Goal: Task Accomplishment & Management: Use online tool/utility

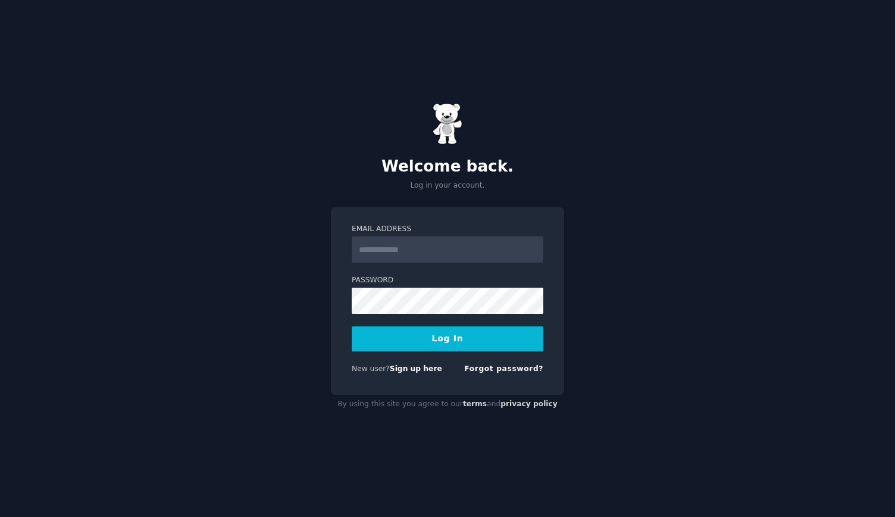
click at [444, 242] on input "Email Address" at bounding box center [448, 249] width 192 height 26
type input "**********"
click at [478, 339] on button "Log In" at bounding box center [448, 338] width 192 height 25
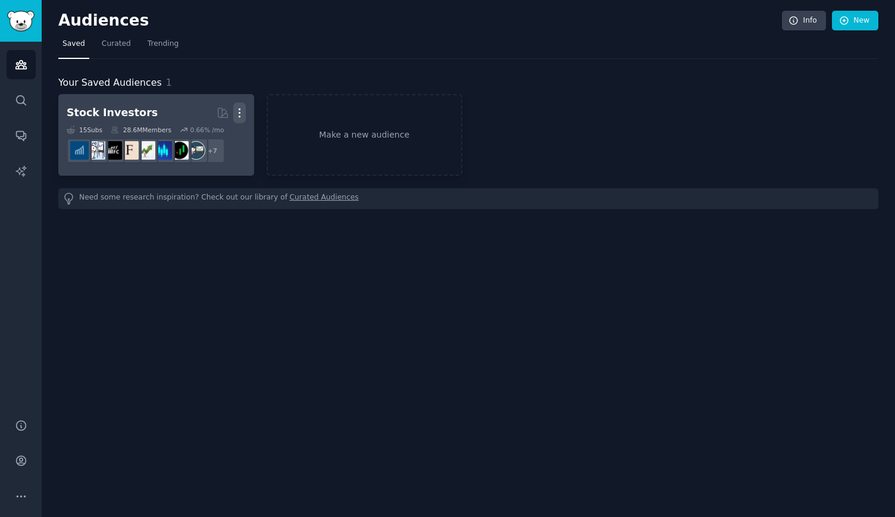
click at [241, 110] on icon "button" at bounding box center [239, 113] width 13 height 13
click at [222, 136] on div "Delete" at bounding box center [198, 138] width 57 height 25
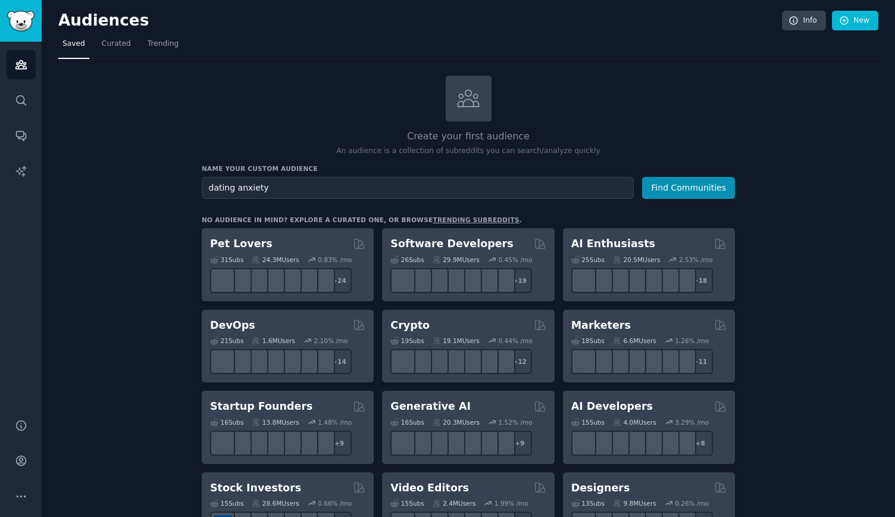
type input "dating anxiety"
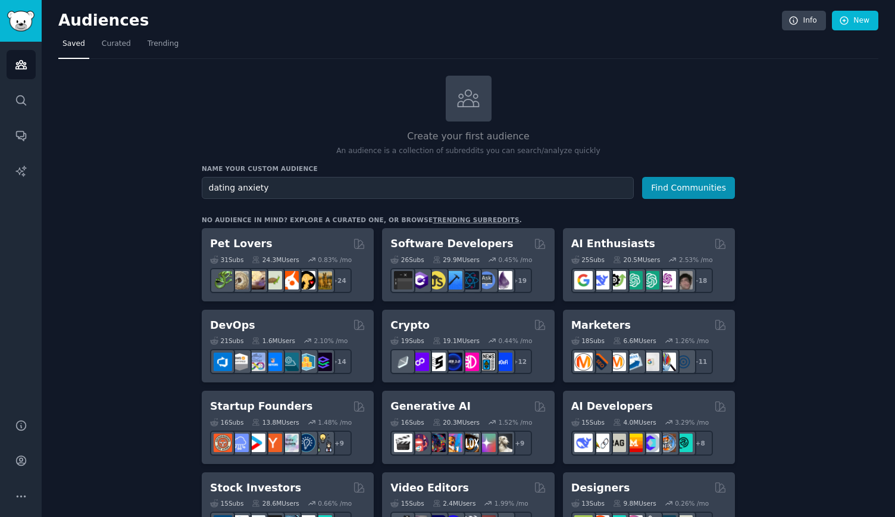
click at [642, 177] on button "Find Communities" at bounding box center [688, 188] width 93 height 22
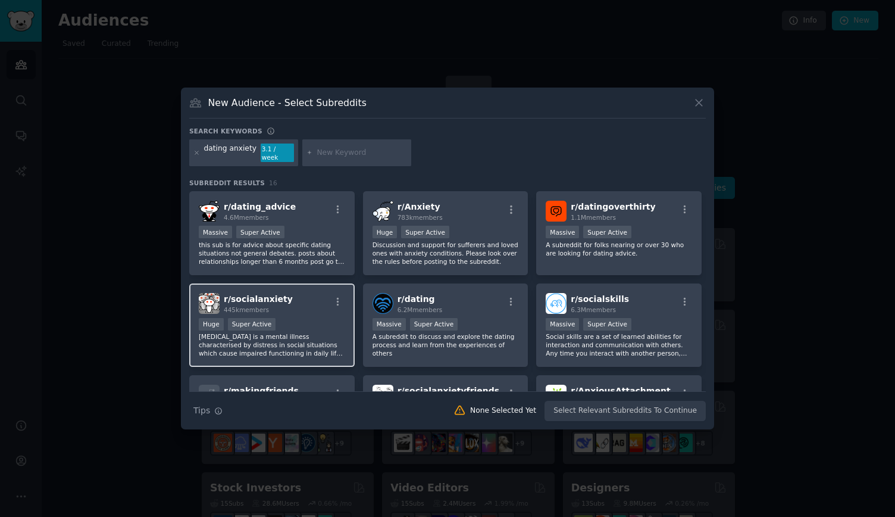
scroll to position [60, 0]
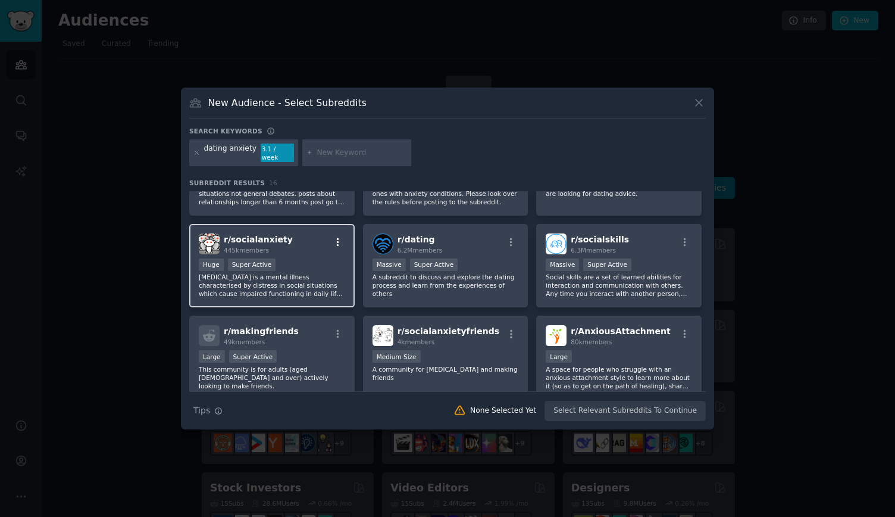
click at [338, 239] on icon "button" at bounding box center [338, 242] width 11 height 11
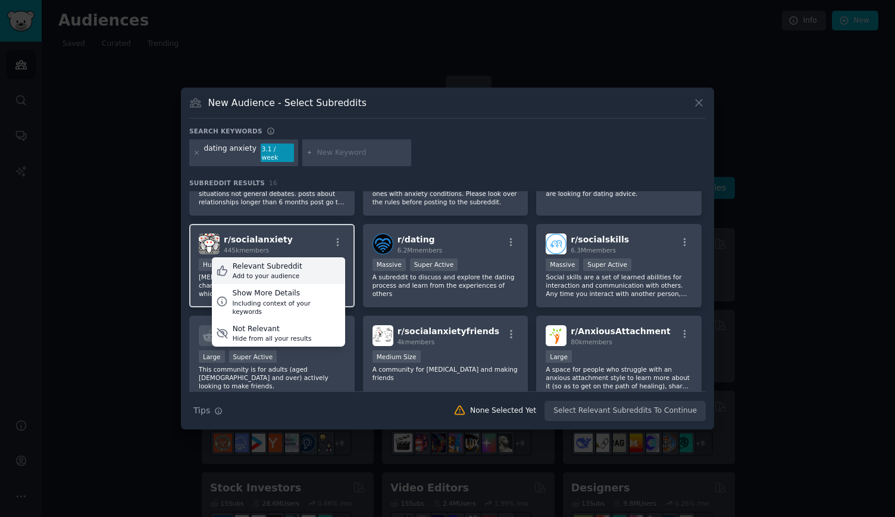
click at [300, 264] on div "Relevant Subreddit Add to your audience" at bounding box center [278, 270] width 133 height 27
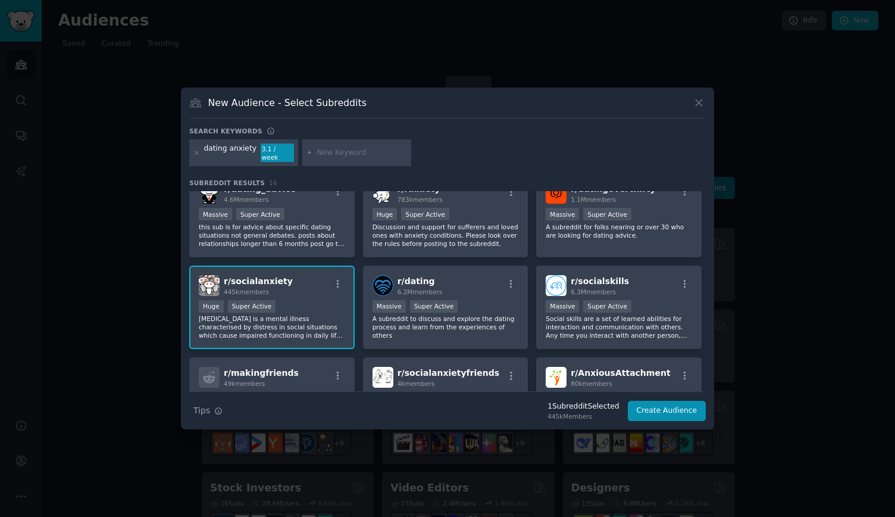
scroll to position [0, 0]
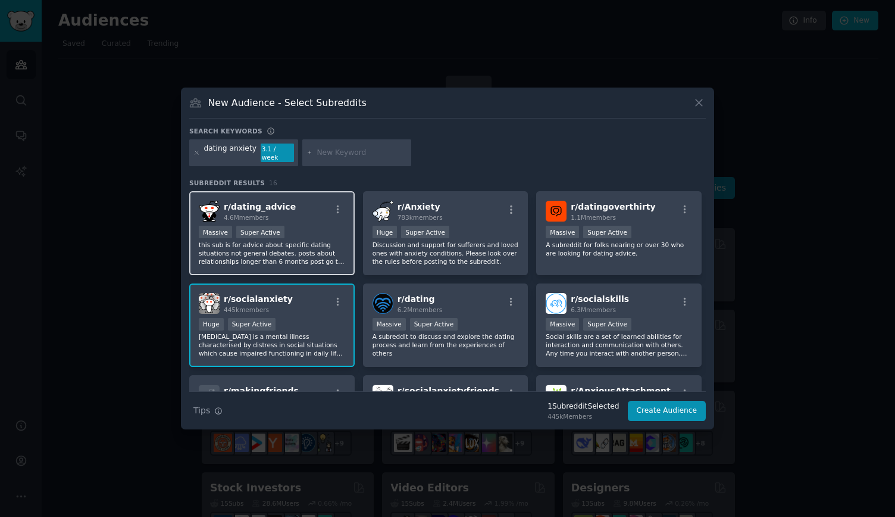
click at [313, 241] on p "this sub is for advice about specific dating situations not general debates. po…" at bounding box center [272, 253] width 146 height 25
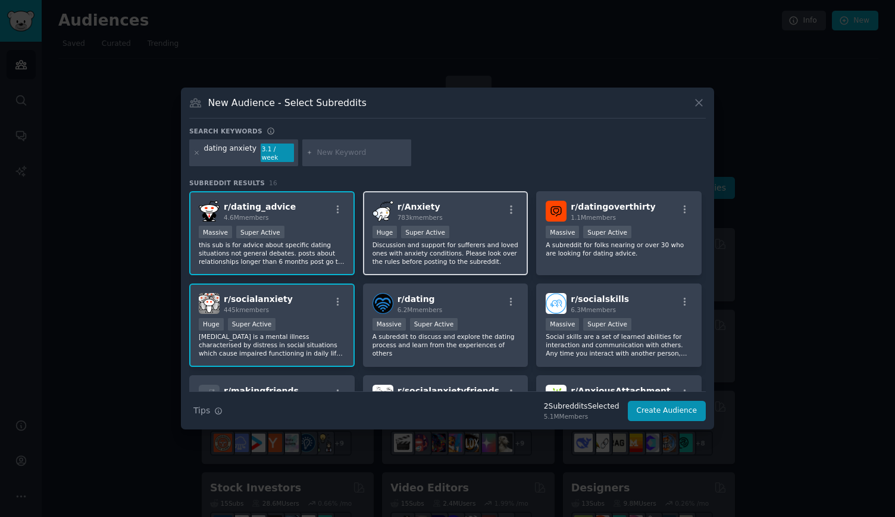
click at [472, 245] on p "Discussion and support for sufferers and loved ones with anxiety conditions. Pl…" at bounding box center [446, 253] width 146 height 25
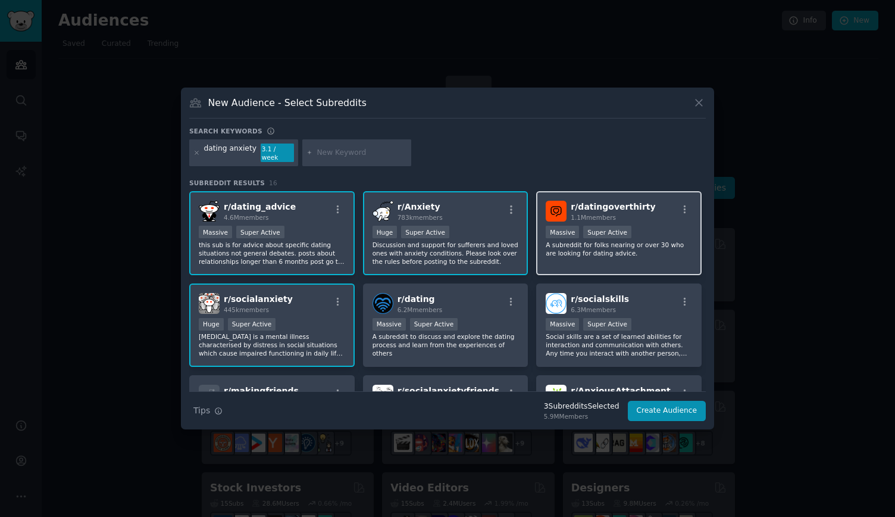
scroll to position [60, 0]
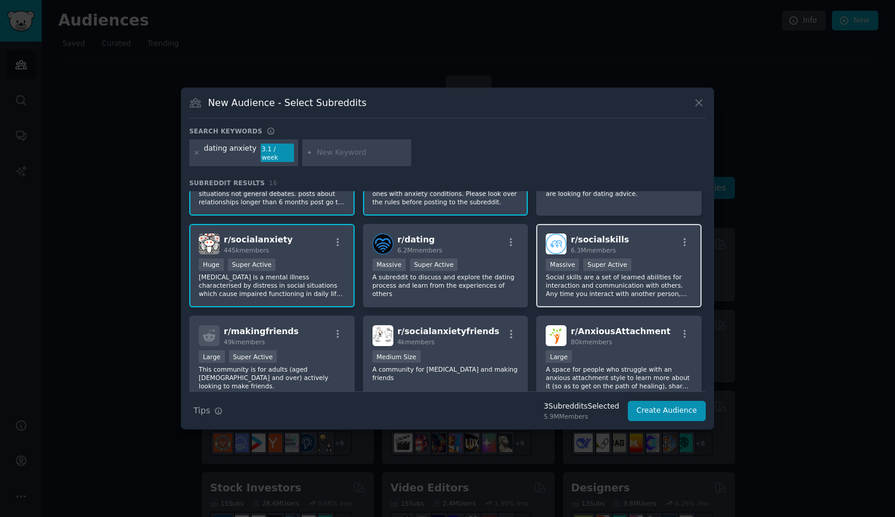
click at [610, 282] on p "Social skills are a set of learned abilities for interaction and communication …" at bounding box center [619, 285] width 146 height 25
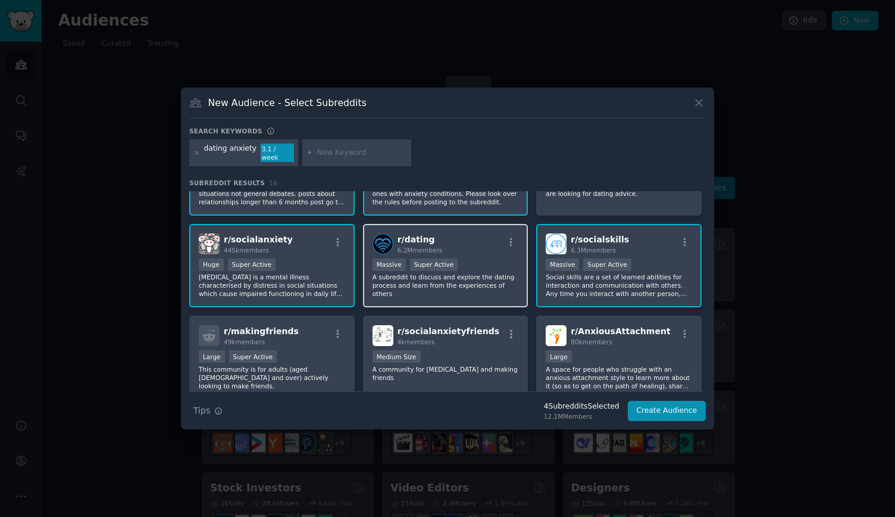
click at [470, 273] on p "A subreddit to discuss and explore the dating process and learn from the experi…" at bounding box center [446, 285] width 146 height 25
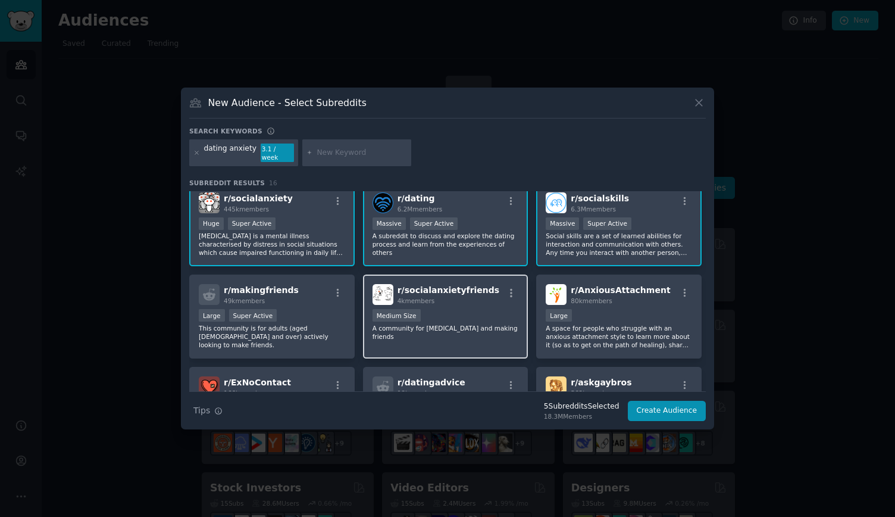
scroll to position [119, 0]
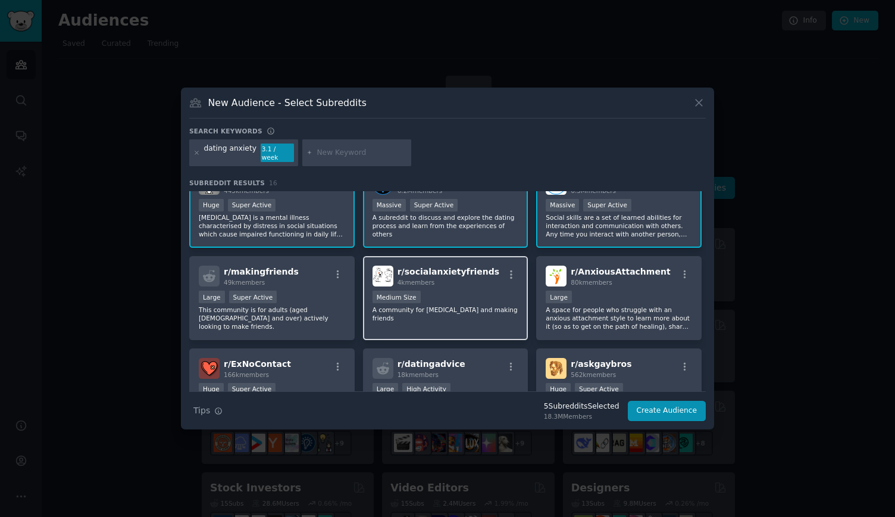
click at [458, 305] on p "A community for [MEDICAL_DATA] and making friends" at bounding box center [446, 313] width 146 height 17
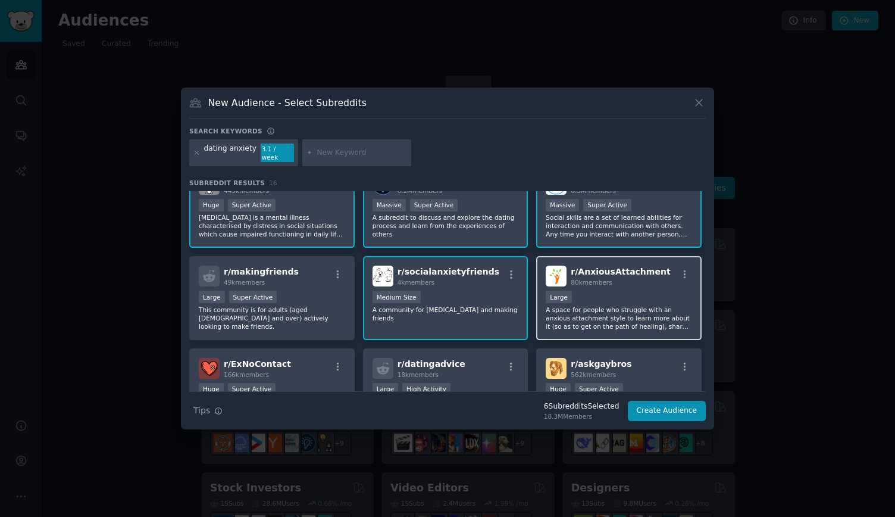
click at [617, 305] on p "A space for people who struggle with an anxious attachment style to learn more …" at bounding box center [619, 317] width 146 height 25
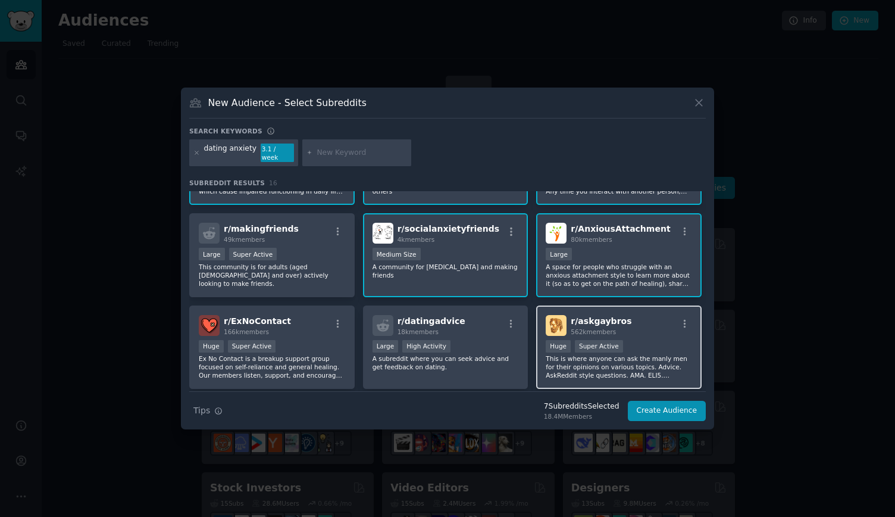
scroll to position [179, 0]
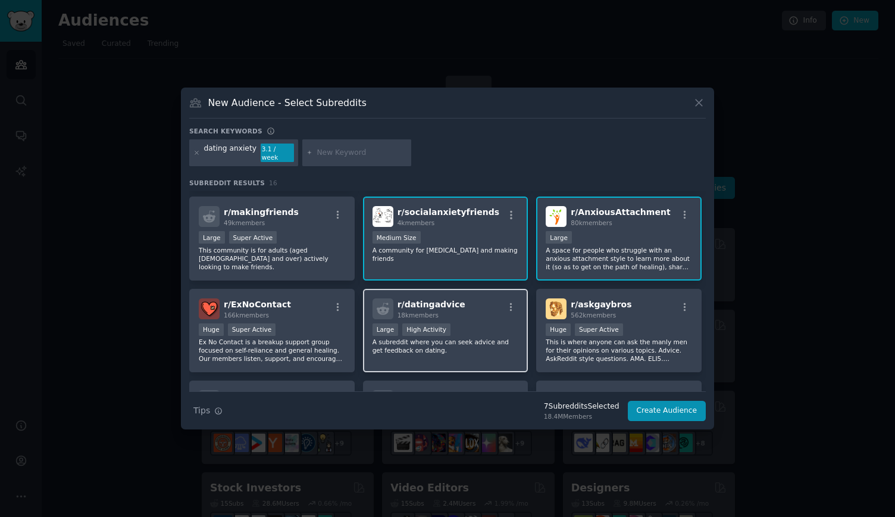
click at [461, 339] on p "A subreddit where you can seek advice and get feedback on dating." at bounding box center [446, 346] width 146 height 17
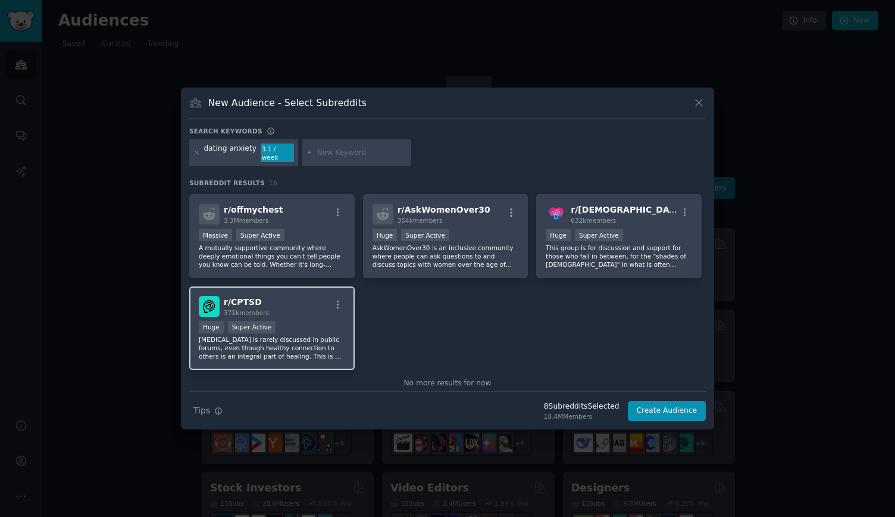
scroll to position [385, 0]
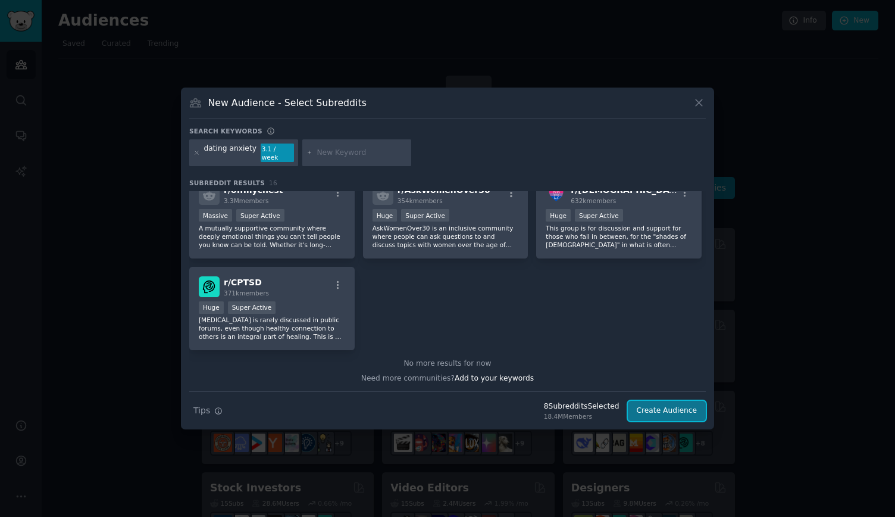
click at [678, 404] on button "Create Audience" at bounding box center [667, 411] width 79 height 20
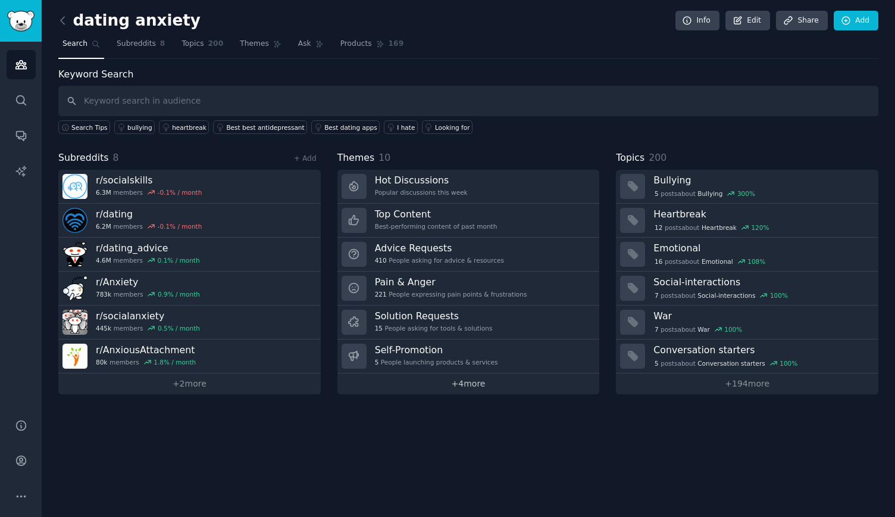
click at [486, 379] on link "+ 4 more" at bounding box center [469, 383] width 263 height 21
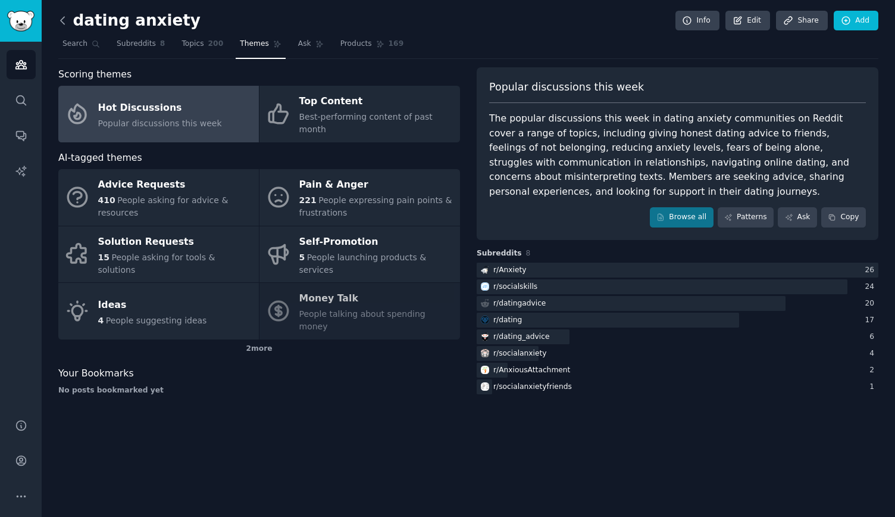
click at [64, 20] on icon at bounding box center [63, 20] width 13 height 13
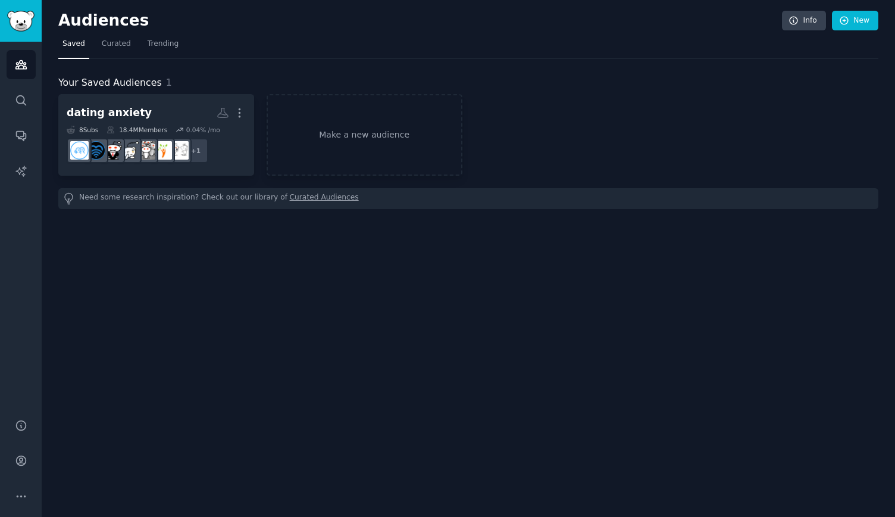
click at [158, 90] on div "Your Saved Audiences 1 dating anxiety More 8 Sub s 18.4M Members 0.04 % /mo r/A…" at bounding box center [468, 142] width 820 height 133
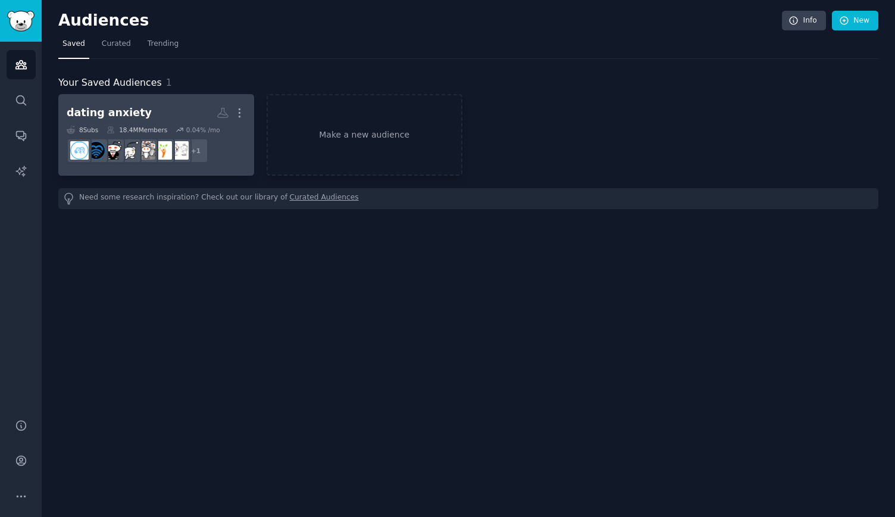
click at [156, 98] on link "dating anxiety More 8 Sub s 18.4M Members 0.04 % /mo r/AnxiousAttachment + 1" at bounding box center [156, 135] width 196 height 82
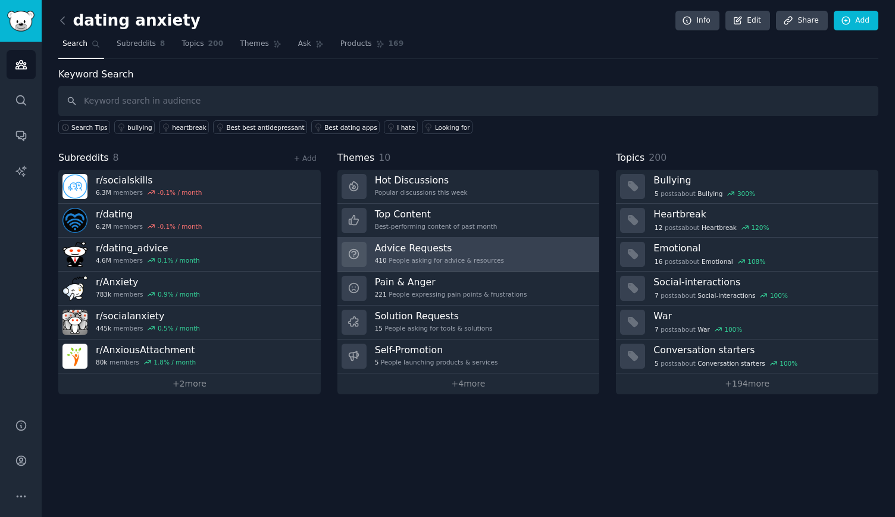
click at [470, 251] on h3 "Advice Requests" at bounding box center [439, 248] width 129 height 13
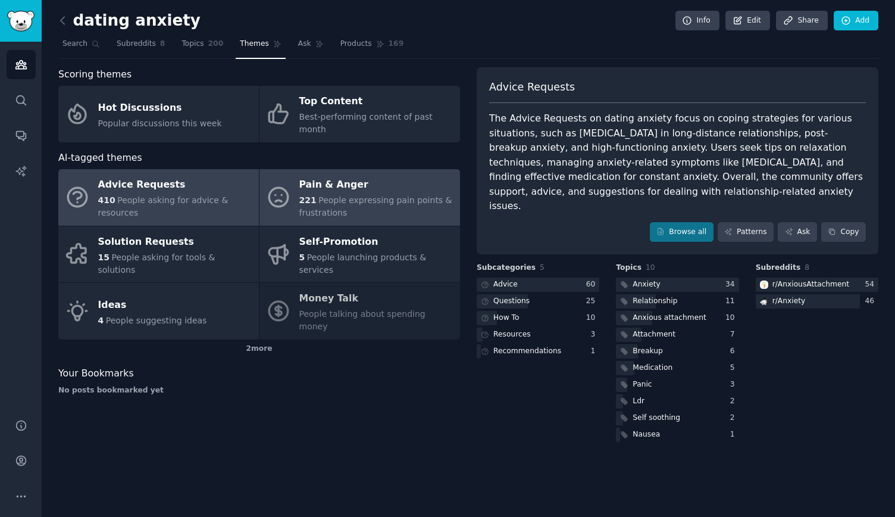
click at [406, 176] on div "Pain & Anger" at bounding box center [376, 185] width 155 height 19
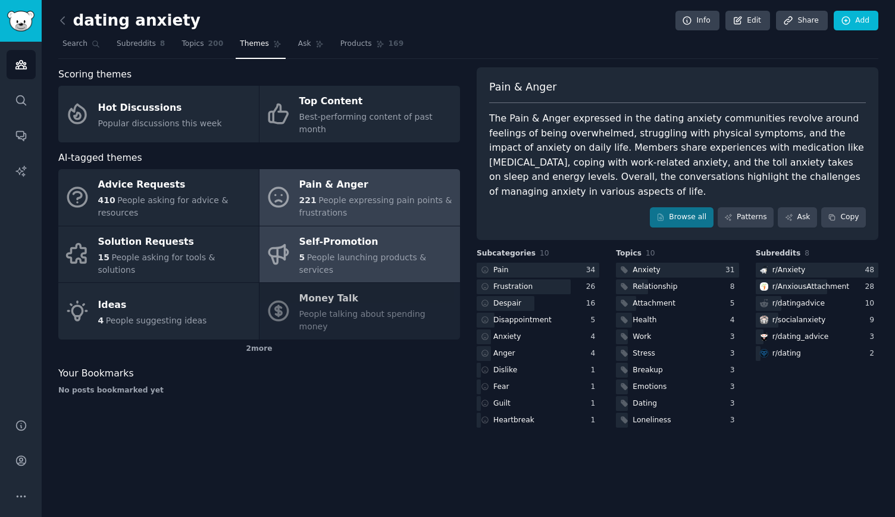
click at [391, 252] on span "People launching products & services" at bounding box center [362, 263] width 127 height 22
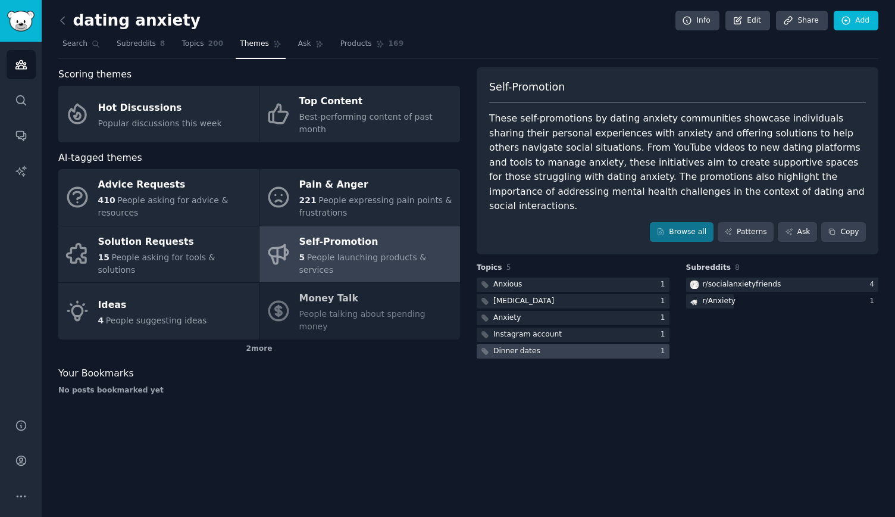
click at [541, 344] on div at bounding box center [573, 351] width 193 height 15
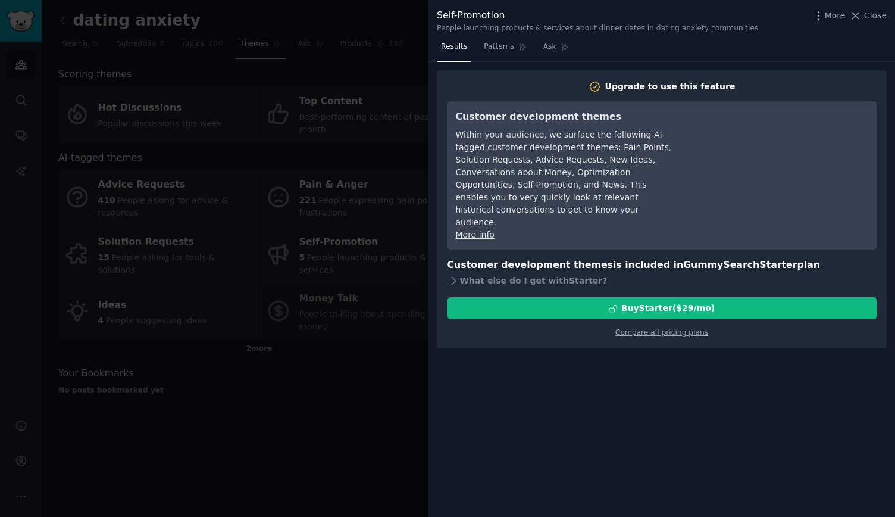
click at [357, 379] on div at bounding box center [447, 258] width 895 height 517
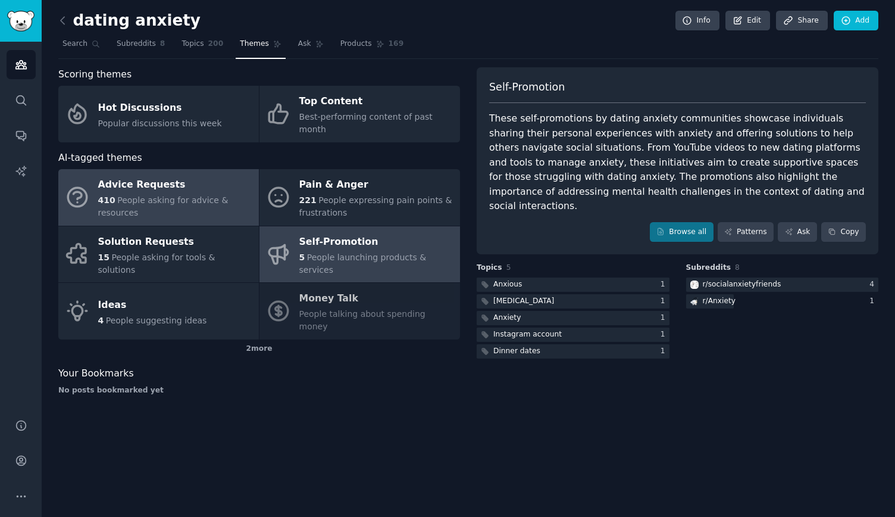
click at [174, 195] on span "People asking for advice & resources" at bounding box center [163, 206] width 130 height 22
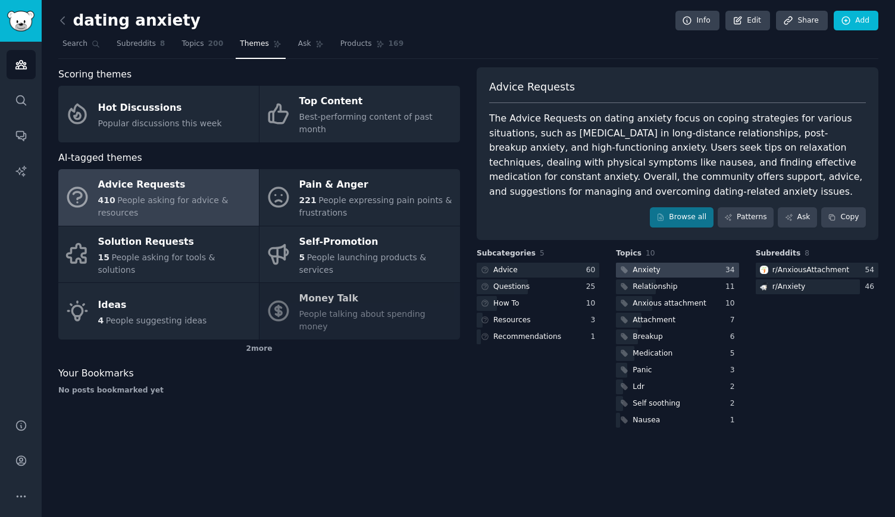
click at [648, 270] on div "Anxiety" at bounding box center [646, 270] width 27 height 11
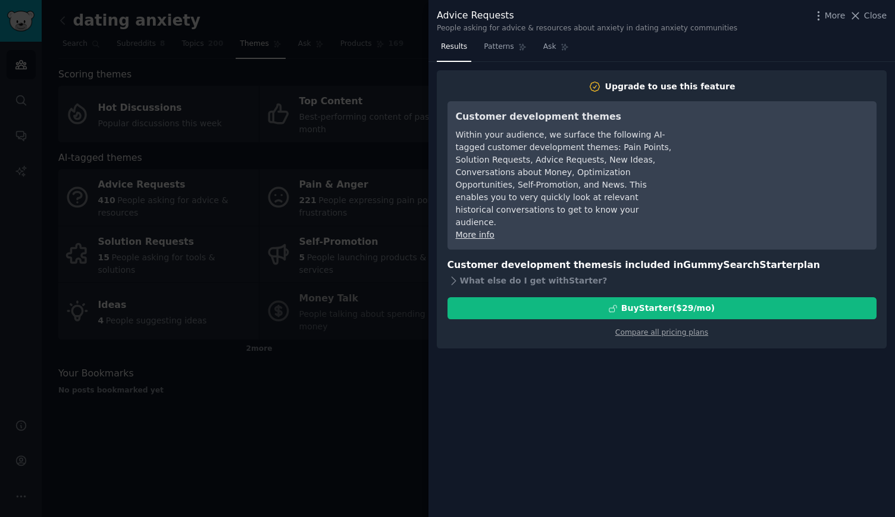
click at [349, 349] on div at bounding box center [447, 258] width 895 height 517
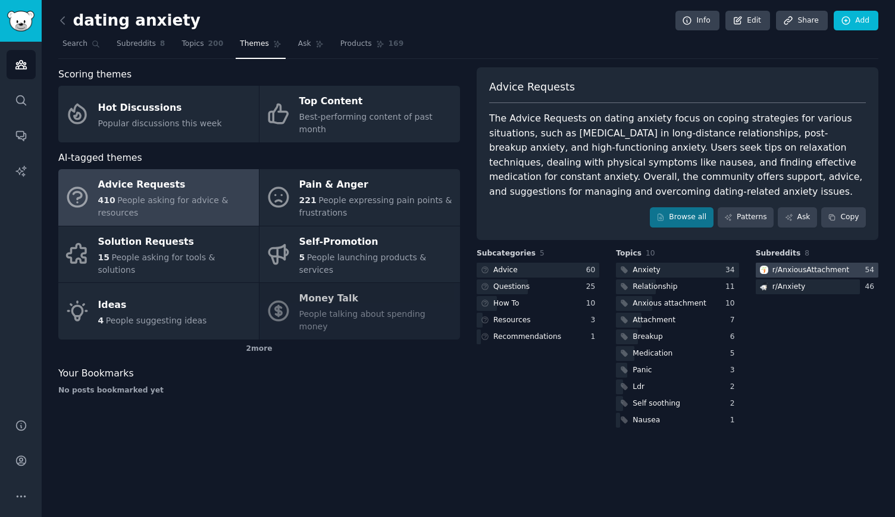
click at [808, 266] on div "r/ AnxiousAttachment" at bounding box center [811, 270] width 77 height 11
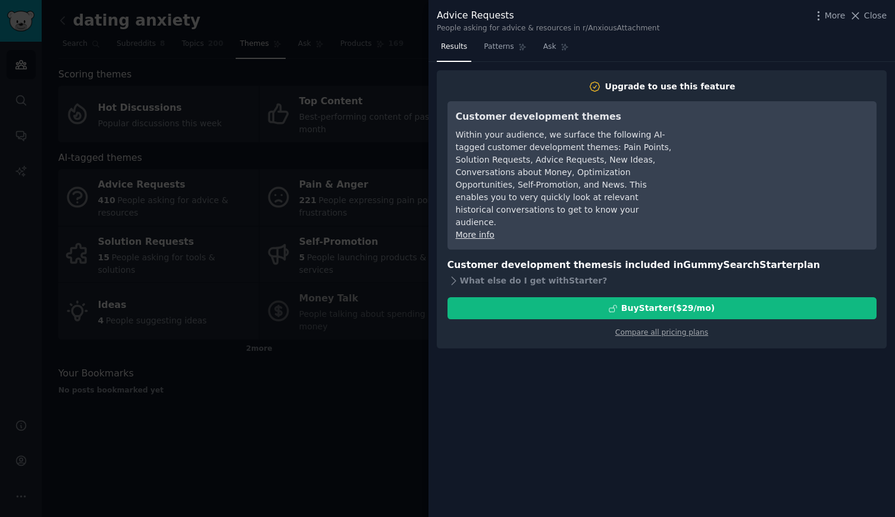
click at [363, 407] on div at bounding box center [447, 258] width 895 height 517
